Goal: Find specific page/section: Find specific page/section

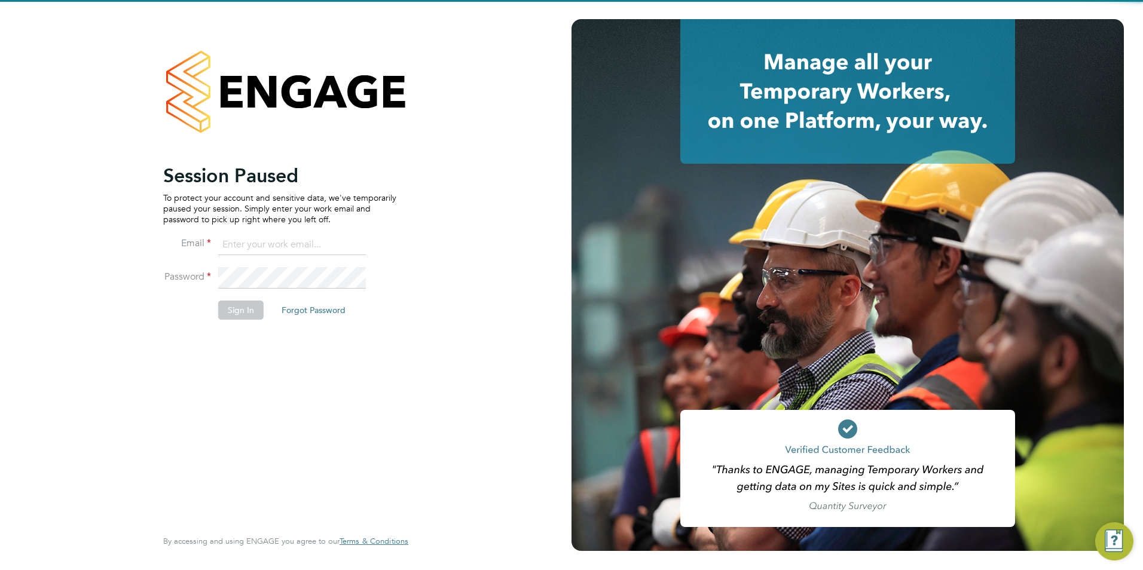
type input "will@knightwood.com"
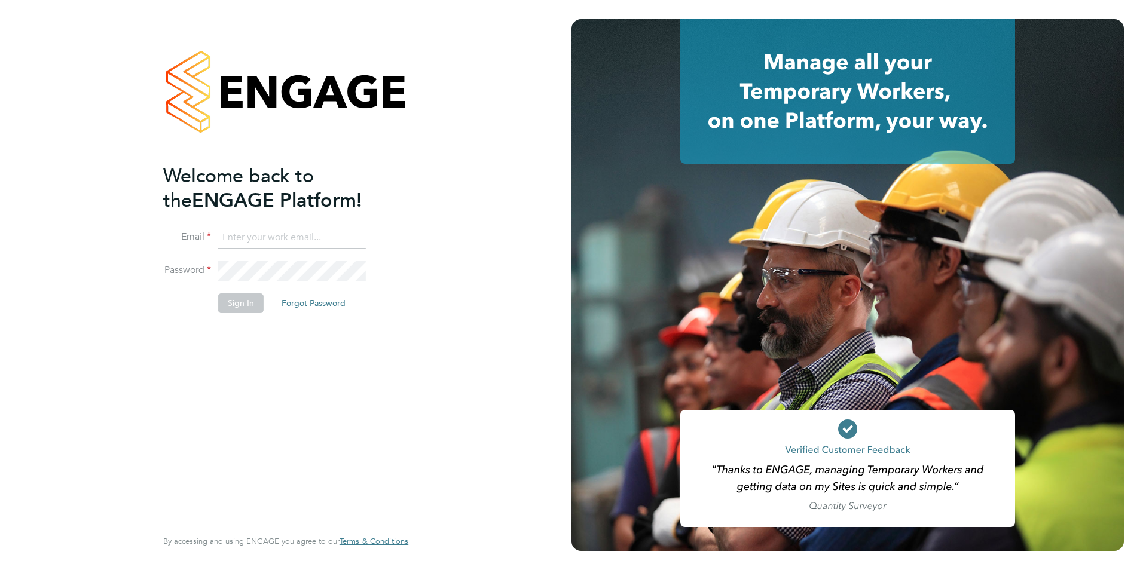
type input "will@knightwood.com"
click at [247, 305] on button "Sign In" at bounding box center [240, 302] width 45 height 19
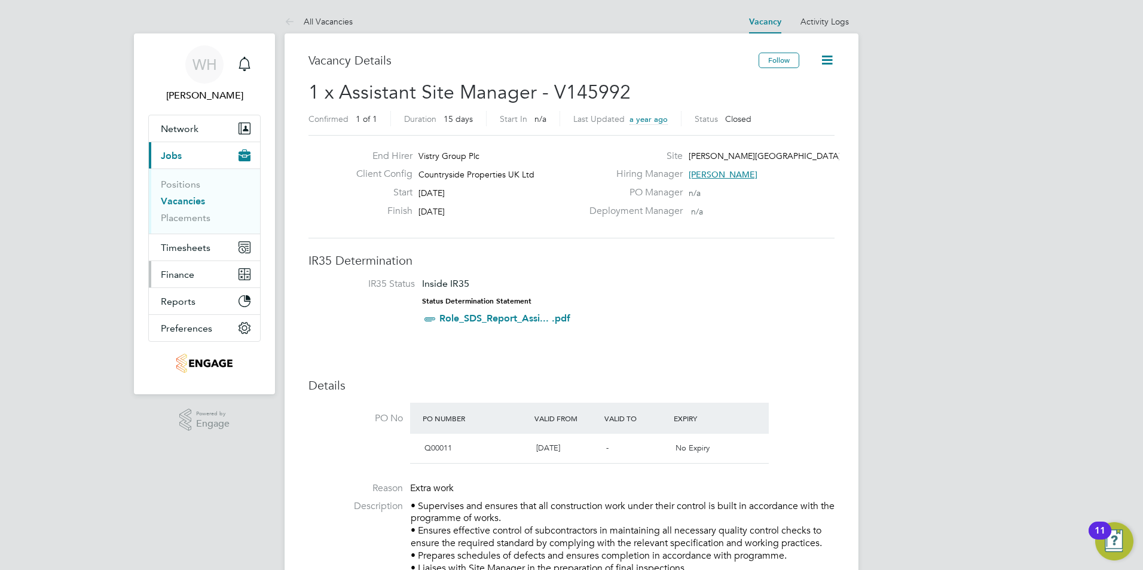
click at [183, 274] on span "Finance" at bounding box center [177, 274] width 33 height 11
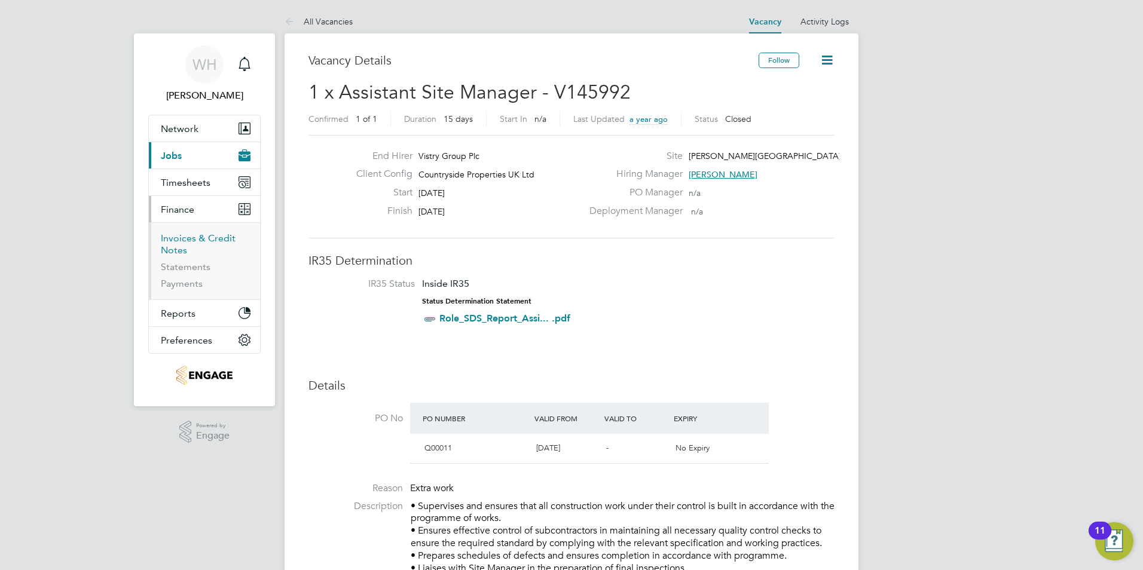
click at [182, 239] on link "Invoices & Credit Notes" at bounding box center [198, 243] width 75 height 23
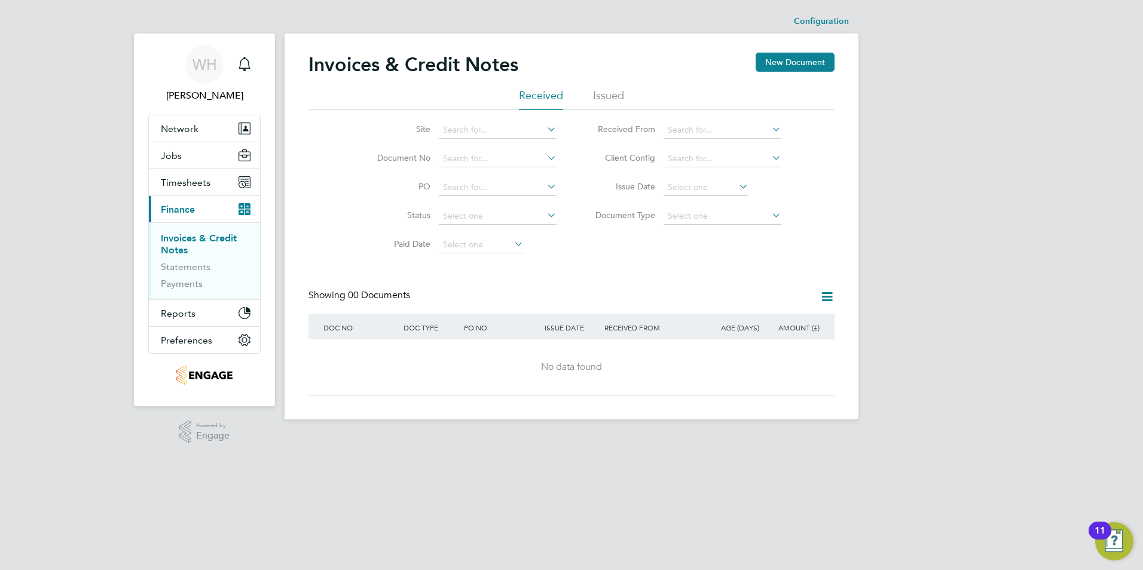
click at [606, 95] on li "Issued" at bounding box center [608, 99] width 31 height 22
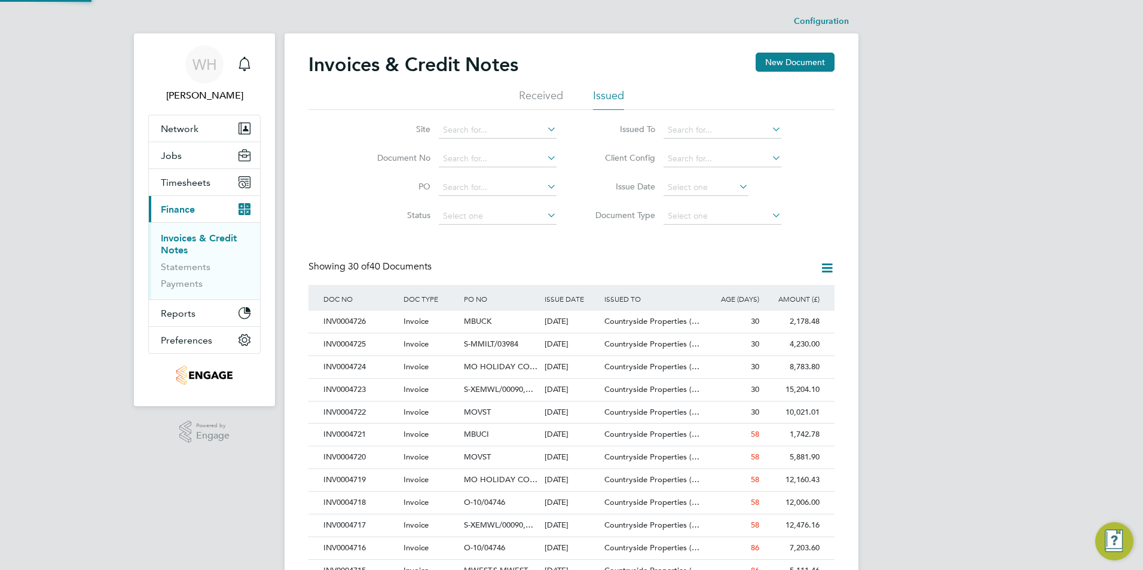
scroll to position [23, 81]
